Goal: Communication & Community: Ask a question

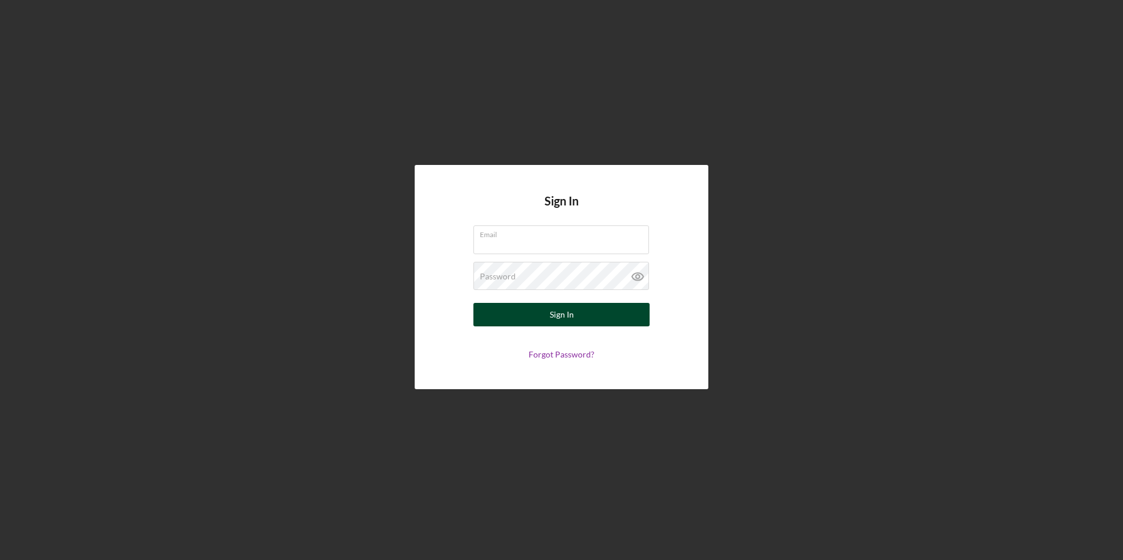
type input "[PERSON_NAME][EMAIL_ADDRESS][DOMAIN_NAME]"
click at [536, 309] on button "Sign In" at bounding box center [561, 314] width 176 height 23
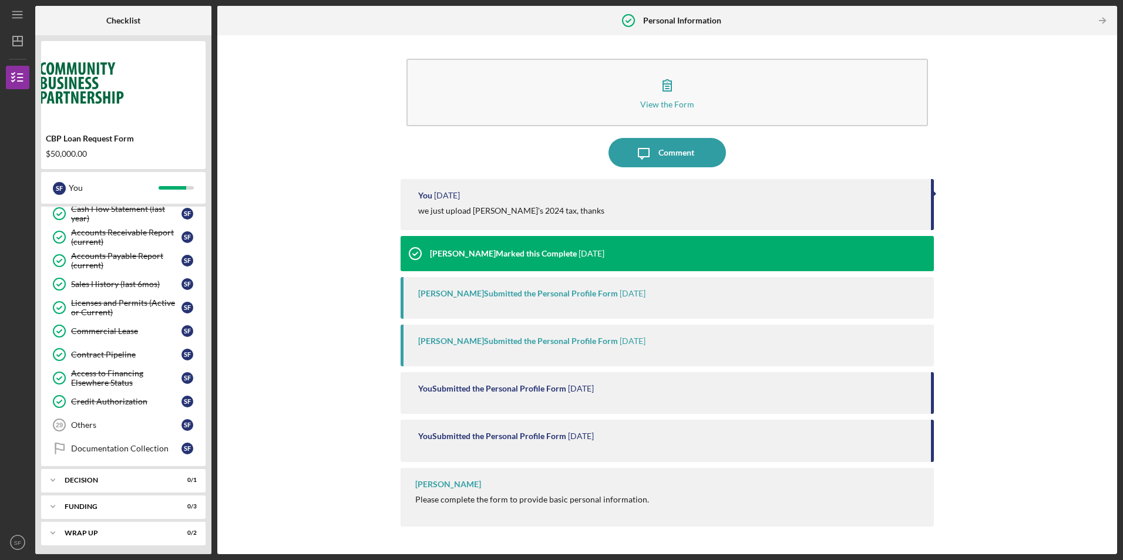
scroll to position [534, 0]
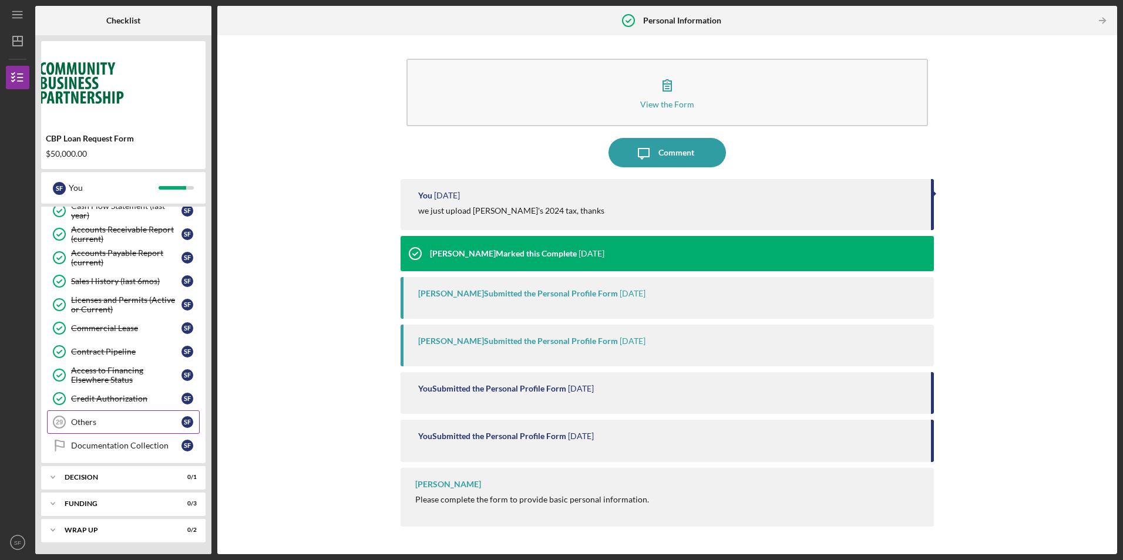
click at [153, 423] on div "Others" at bounding box center [126, 421] width 110 height 9
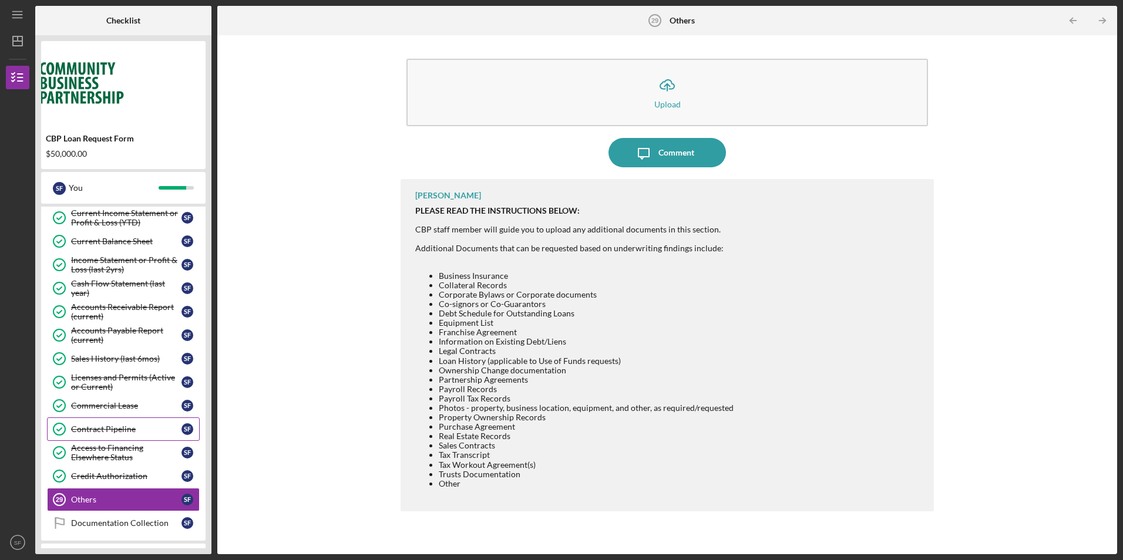
scroll to position [476, 0]
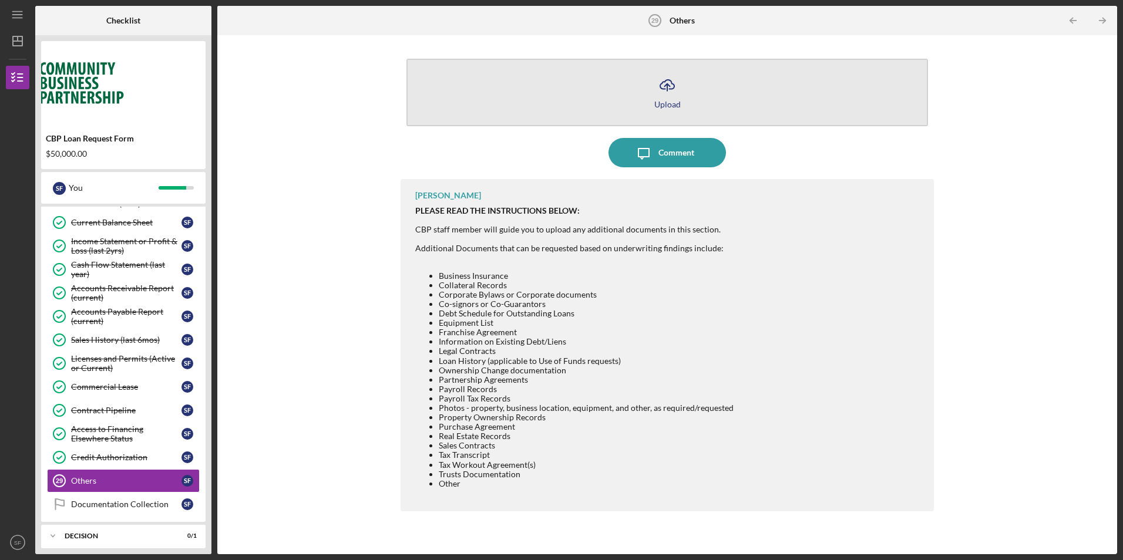
click at [654, 87] on icon "Icon/Upload" at bounding box center [666, 84] width 29 height 29
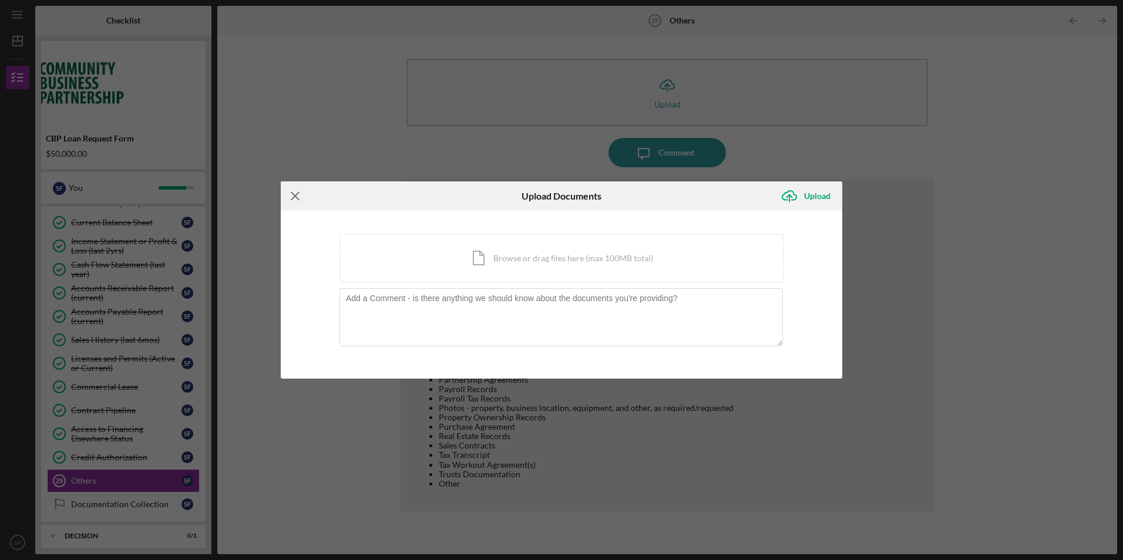
click at [301, 197] on icon "Icon/Menu Close" at bounding box center [295, 195] width 29 height 29
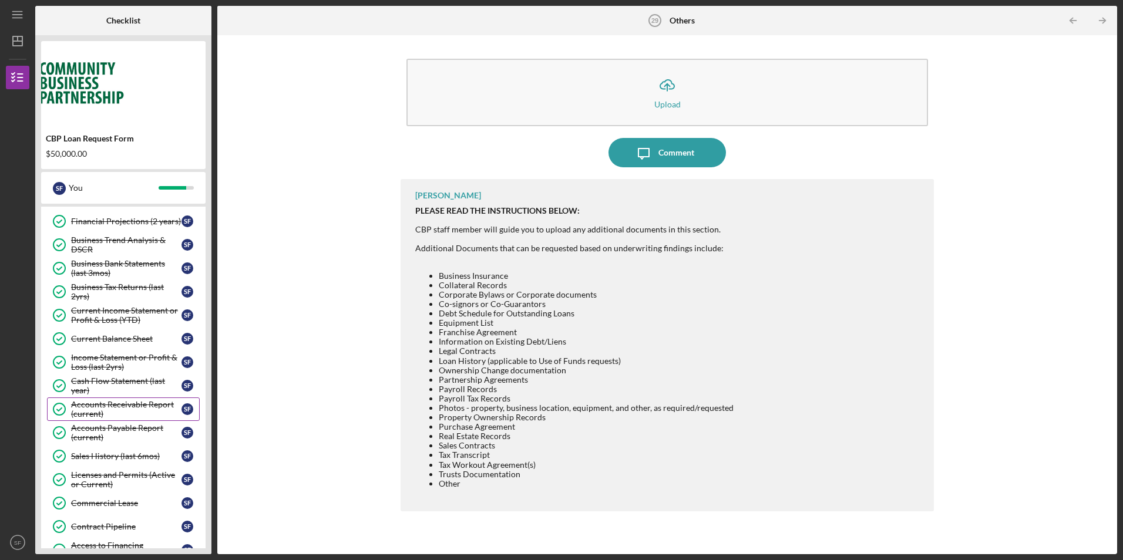
scroll to position [358, 0]
click at [154, 285] on div "Business Tax Returns (last 2yrs)" at bounding box center [126, 293] width 110 height 19
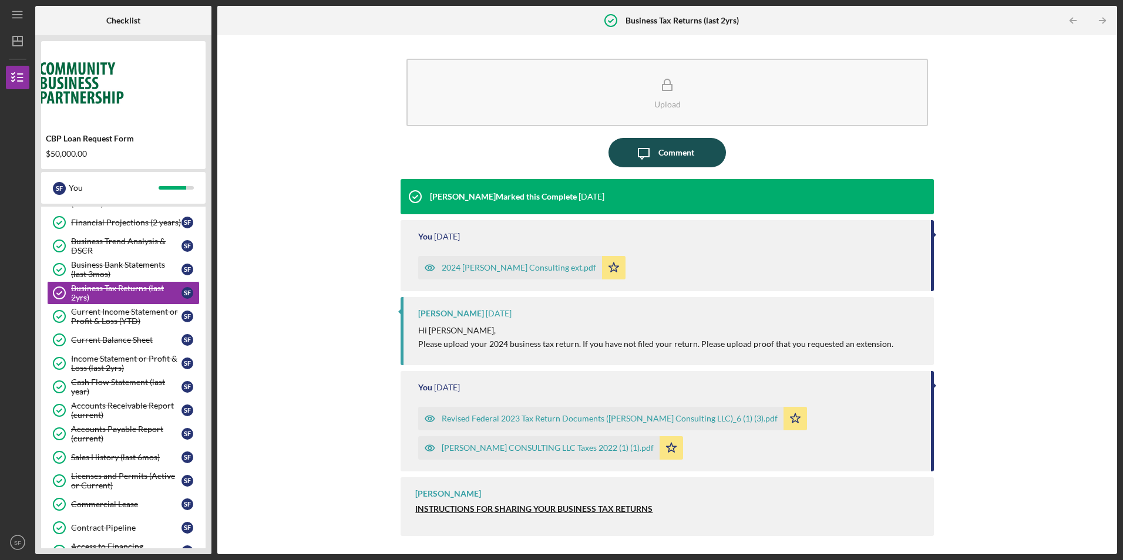
click at [671, 154] on div "Comment" at bounding box center [676, 152] width 36 height 29
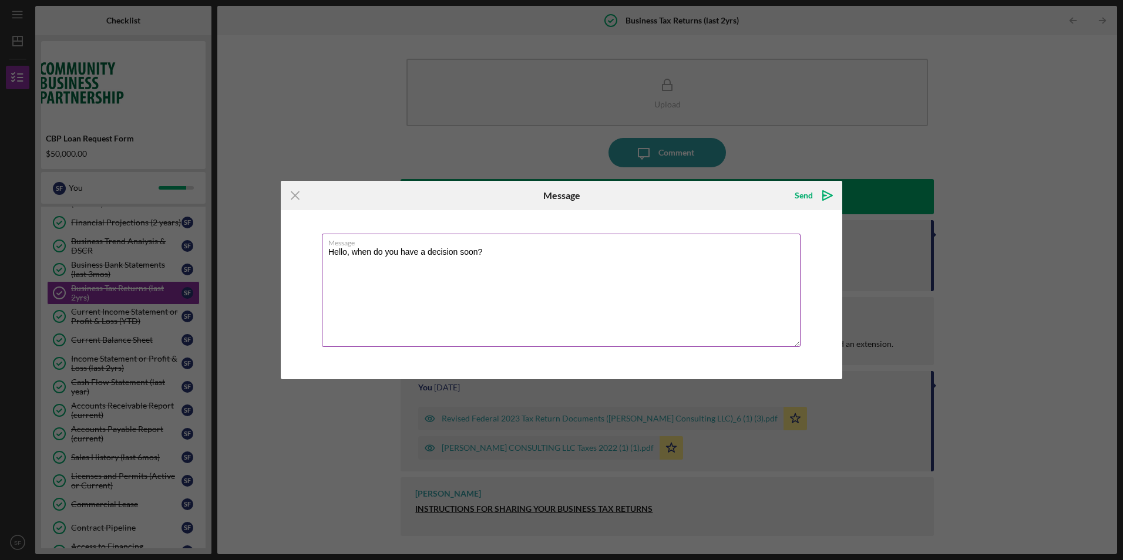
click at [459, 252] on textarea "Hello, when do you have a decision soon?" at bounding box center [561, 290] width 479 height 113
type textarea "Hello, when do you have a decision? Do you need anything else from us?"
click at [803, 190] on div "Send" at bounding box center [803, 195] width 18 height 23
